Goal: Find specific page/section: Find specific page/section

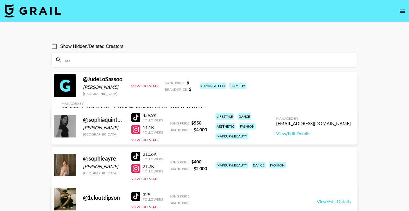
type input "s"
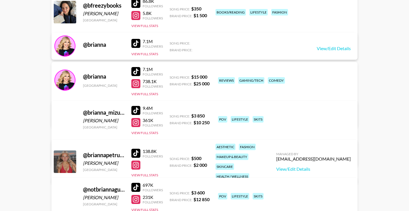
scroll to position [122, 0]
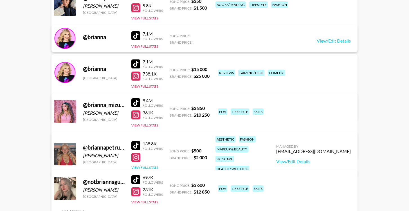
click at [150, 165] on button "View Full Stats" at bounding box center [144, 167] width 27 height 4
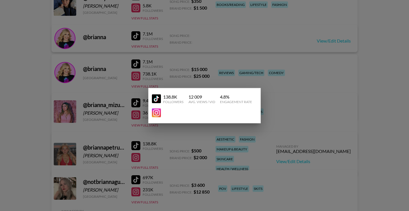
click at [270, 108] on div at bounding box center [204, 105] width 409 height 211
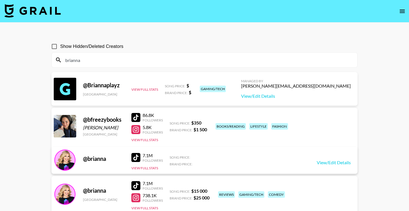
scroll to position [0, 0]
click at [88, 55] on div "brianna" at bounding box center [205, 60] width 306 height 15
click at [66, 58] on input "brianna" at bounding box center [208, 59] width 292 height 9
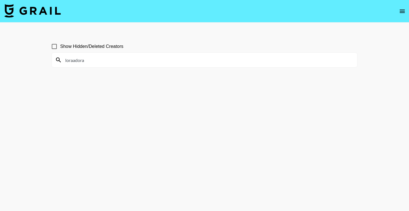
type input "loraadora"
click at [54, 46] on input "Show Hidden/Deleted Creators" at bounding box center [54, 47] width 12 height 12
click at [56, 47] on input "Show Hidden/Deleted Creators" at bounding box center [54, 47] width 12 height 12
checkbox input "false"
click at [79, 59] on input "loraadora" at bounding box center [208, 59] width 292 height 9
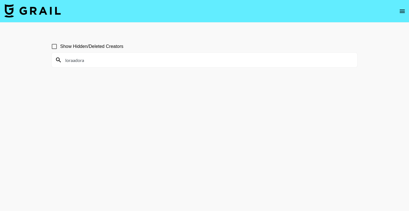
click at [79, 59] on input "loraadora" at bounding box center [208, 59] width 292 height 9
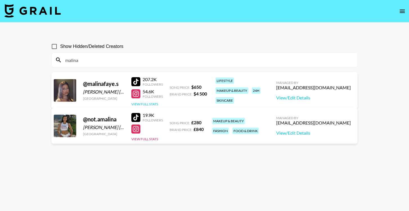
click at [148, 103] on button "View Full Stats" at bounding box center [144, 104] width 27 height 4
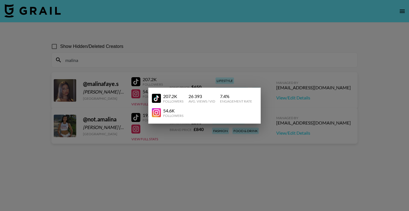
click at [138, 157] on div at bounding box center [204, 105] width 409 height 211
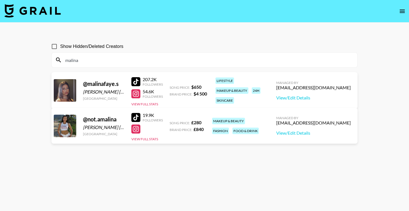
click at [95, 60] on input "malina" at bounding box center [208, 59] width 292 height 9
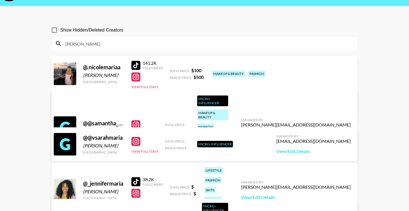
scroll to position [17, 0]
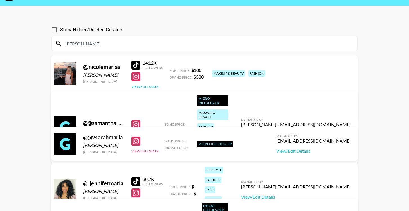
type input "[PERSON_NAME]"
click at [151, 87] on button "View Full Stats" at bounding box center [144, 86] width 27 height 4
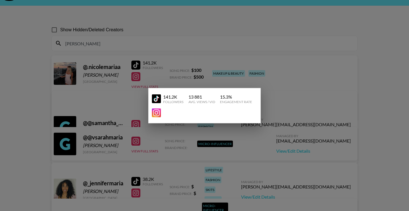
click at [193, 81] on div at bounding box center [204, 105] width 409 height 211
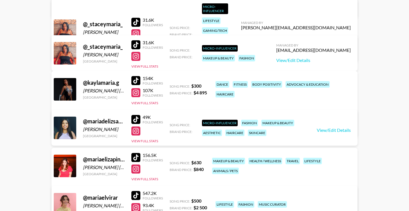
scroll to position [216, 0]
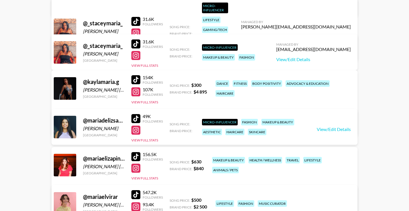
click at [151, 104] on div "154K Followers 107K Followers View Full Stats" at bounding box center [147, 88] width 32 height 32
click at [146, 102] on button "View Full Stats" at bounding box center [144, 102] width 27 height 4
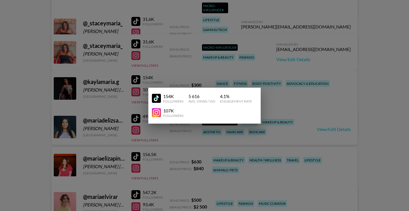
click at [284, 99] on div at bounding box center [204, 105] width 409 height 211
